Goal: Navigation & Orientation: Find specific page/section

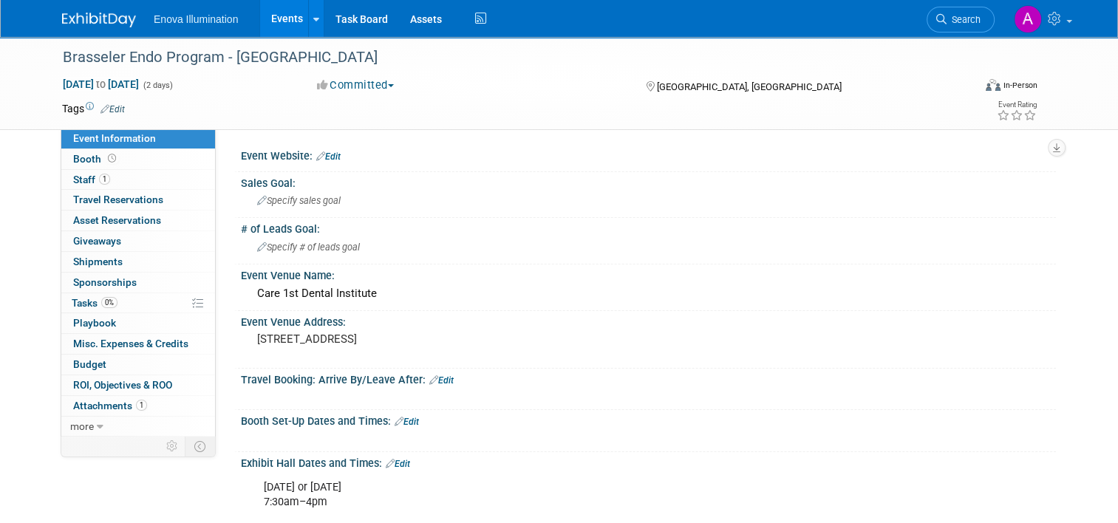
click at [115, 18] on img at bounding box center [99, 20] width 74 height 15
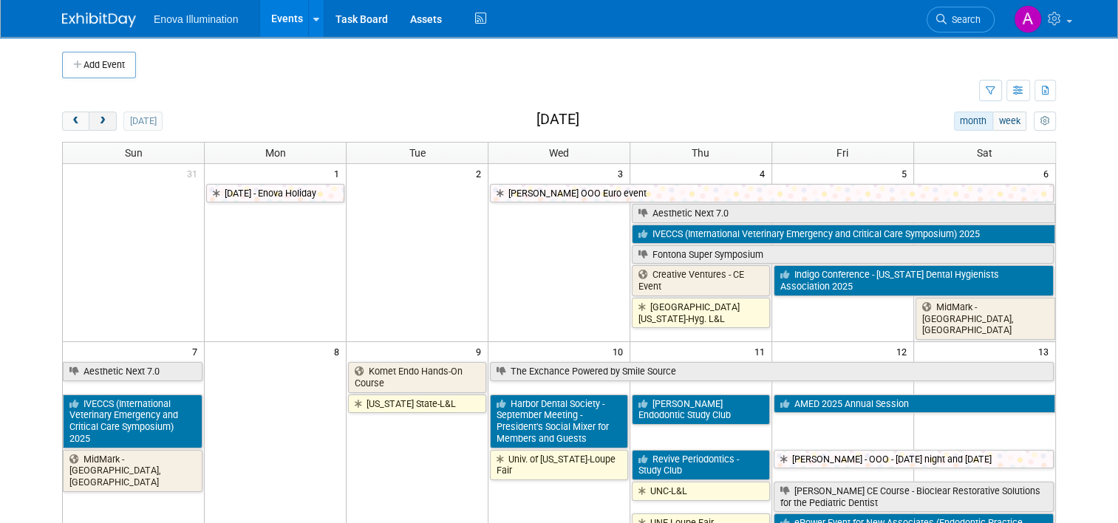
click at [97, 120] on span "next" at bounding box center [102, 122] width 11 height 10
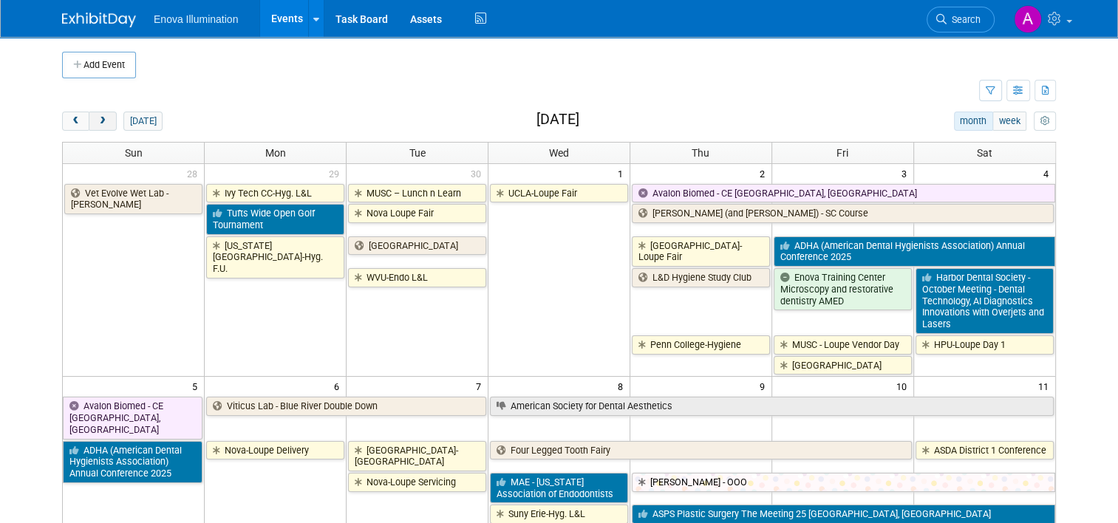
click at [97, 120] on span "next" at bounding box center [102, 122] width 11 height 10
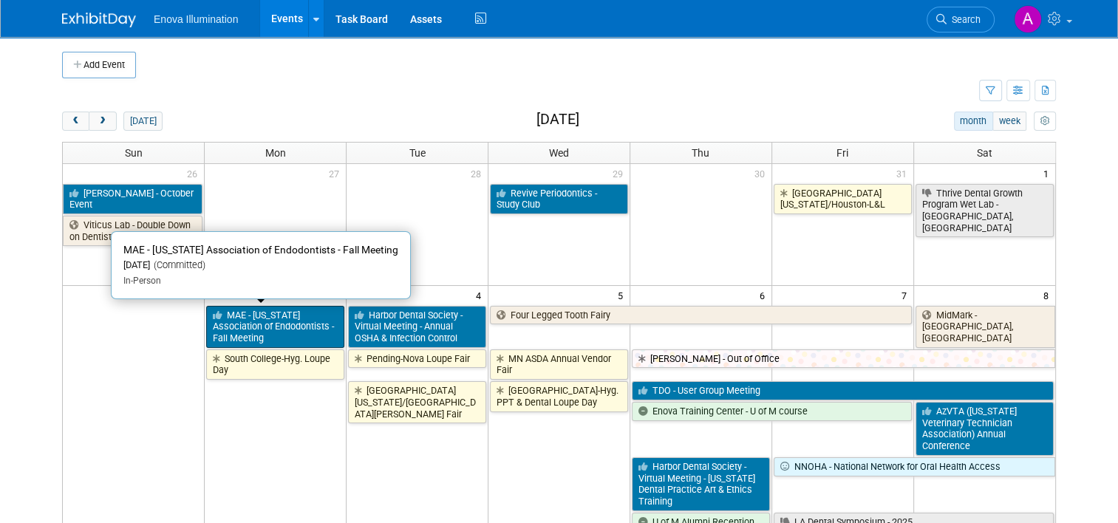
click at [256, 327] on link "MAE - [US_STATE] Association of Endodontists - Fall Meeting" at bounding box center [275, 327] width 138 height 42
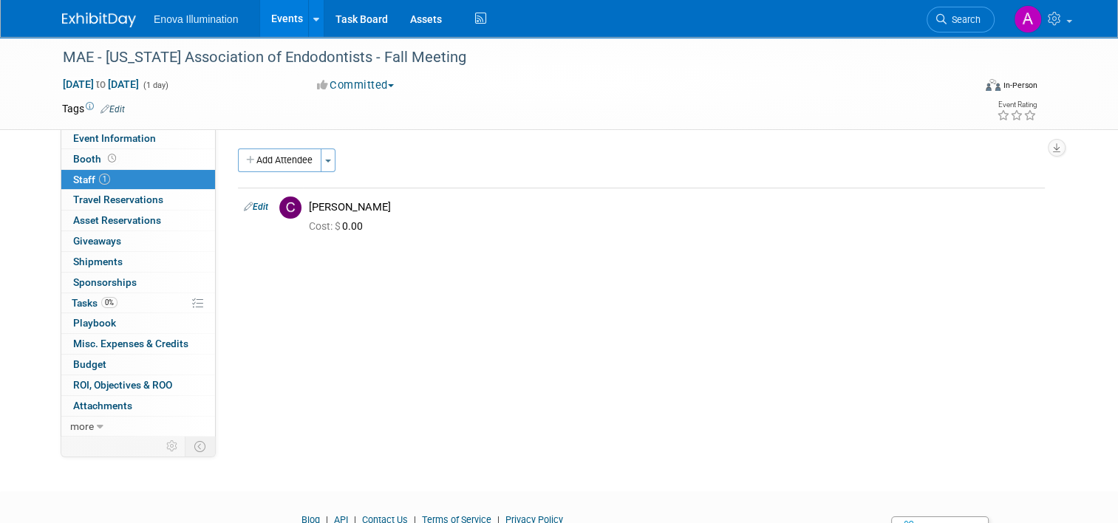
click at [94, 13] on img at bounding box center [99, 20] width 74 height 15
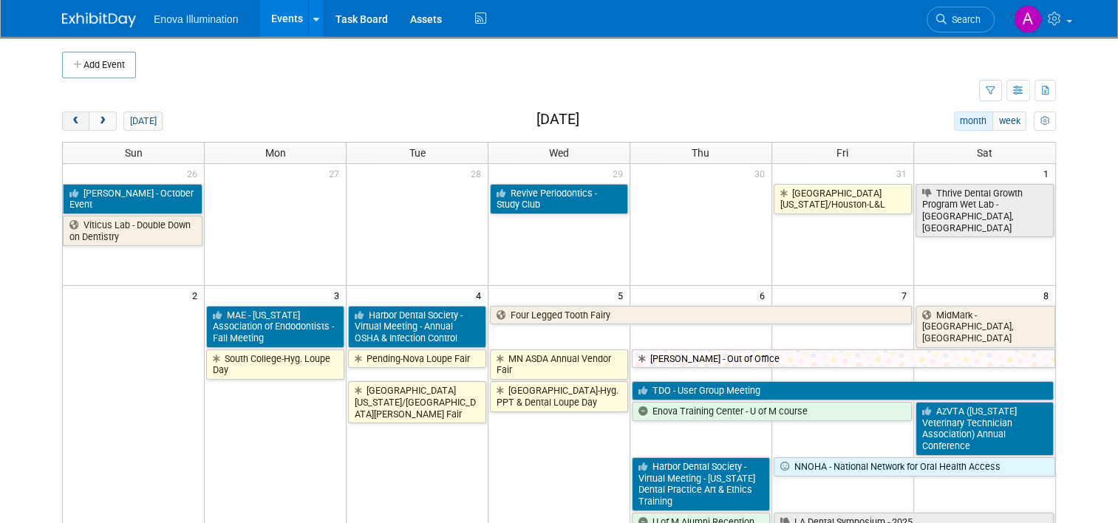
click at [69, 115] on button "prev" at bounding box center [75, 121] width 27 height 19
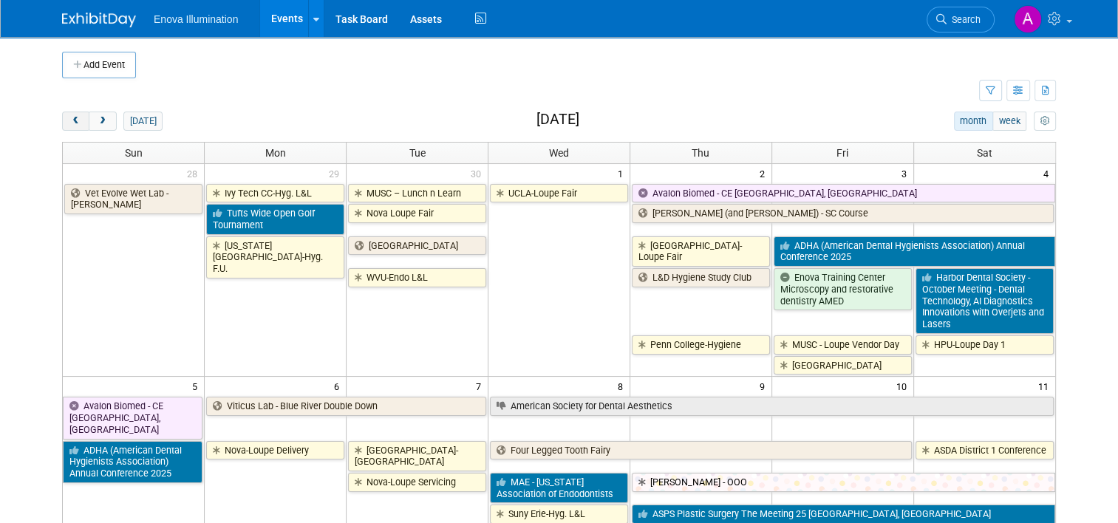
click at [69, 115] on button "prev" at bounding box center [75, 121] width 27 height 19
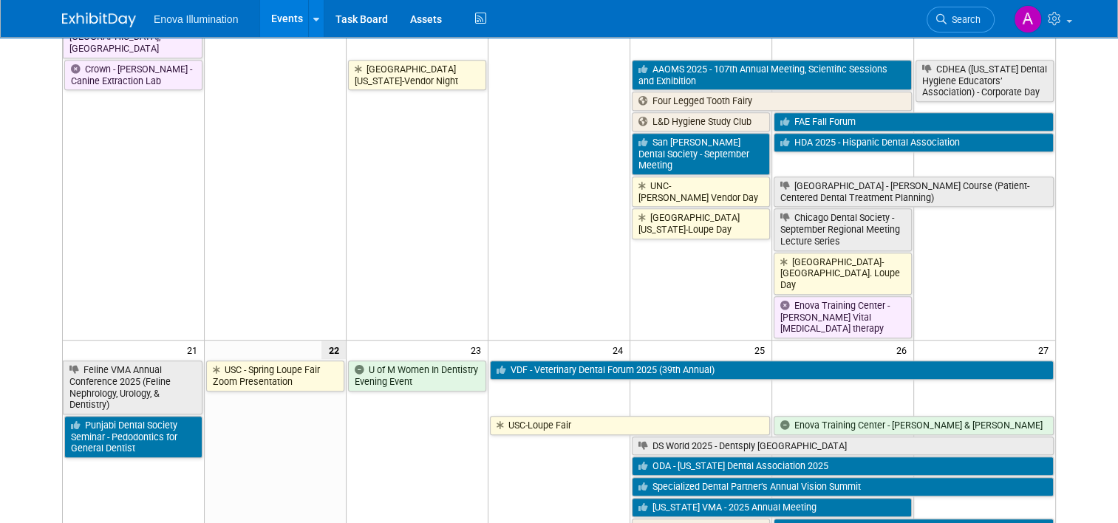
scroll to position [886, 0]
